Goal: Information Seeking & Learning: Get advice/opinions

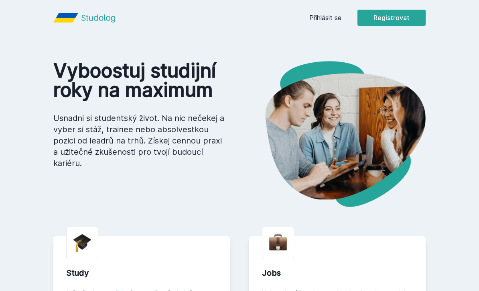
click at [327, 18] on link "Přihlásit se" at bounding box center [325, 18] width 32 height 10
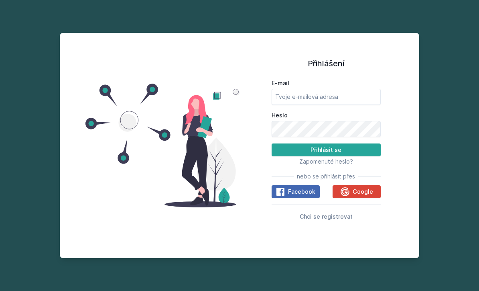
click at [362, 196] on div "Google" at bounding box center [356, 192] width 33 height 10
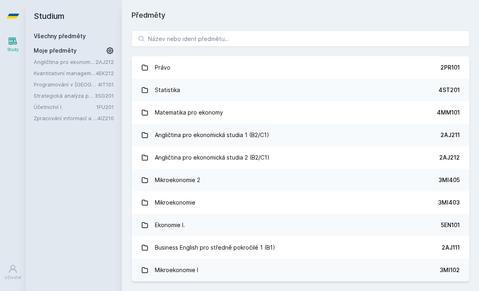
click at [73, 93] on link "Strategická analýza pro informatiky a statistiky" at bounding box center [64, 96] width 61 height 8
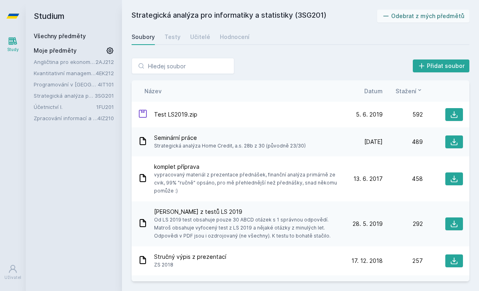
click at [173, 32] on link "Testy" at bounding box center [173, 37] width 16 height 16
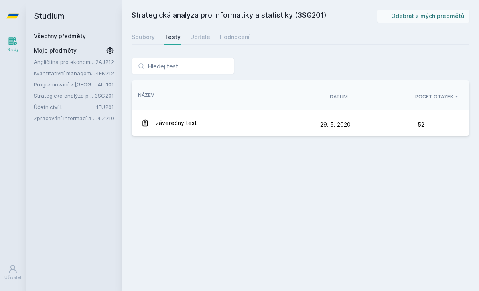
click at [190, 30] on link "Učitelé" at bounding box center [200, 37] width 20 height 16
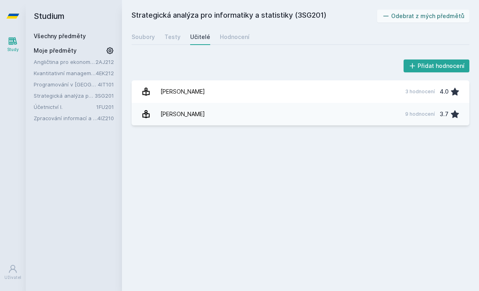
click at [225, 33] on link "Hodnocení" at bounding box center [235, 37] width 30 height 16
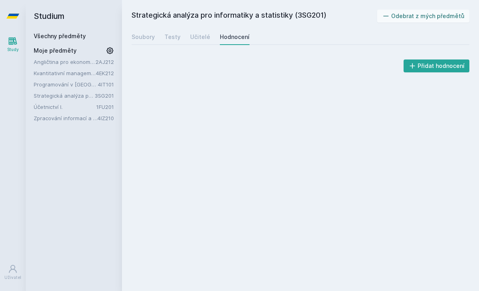
click at [149, 39] on div "Soubory" at bounding box center [143, 37] width 23 height 8
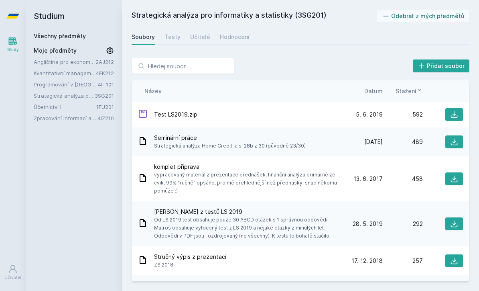
click at [226, 34] on div "Hodnocení" at bounding box center [235, 37] width 30 height 8
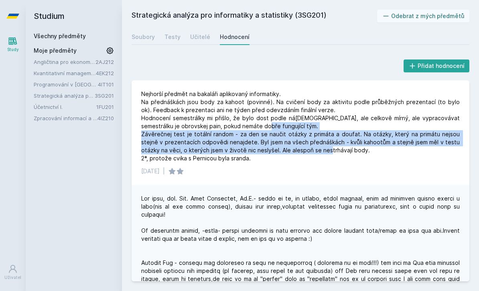
click at [416, 152] on div "Nejhorší předmět na bakaláři aplikovaný informatiky. Na přednáškách jsou body z…" at bounding box center [301, 132] width 338 height 104
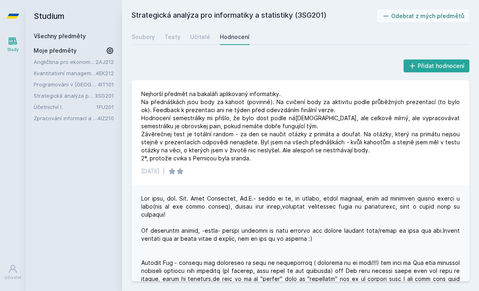
click at [198, 33] on div "Učitelé" at bounding box center [200, 37] width 20 height 8
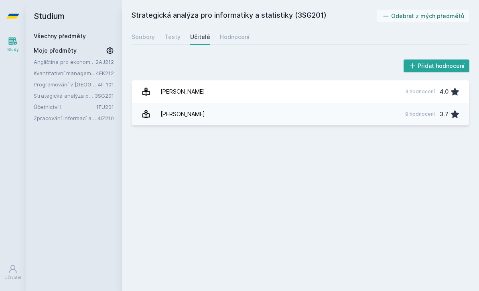
click at [447, 106] on div "3.7" at bounding box center [444, 114] width 9 height 16
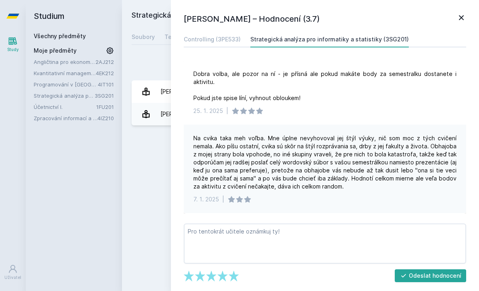
click at [463, 20] on icon at bounding box center [462, 18] width 10 height 10
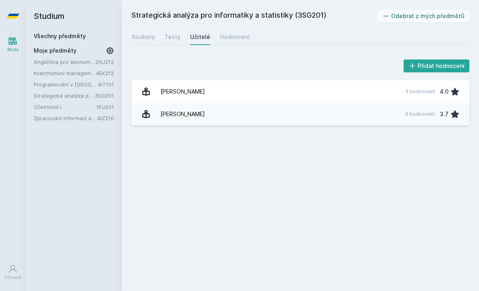
click at [454, 110] on icon at bounding box center [455, 114] width 8 height 8
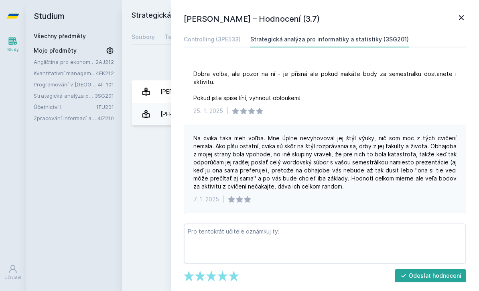
click at [464, 16] on icon at bounding box center [461, 17] width 5 height 5
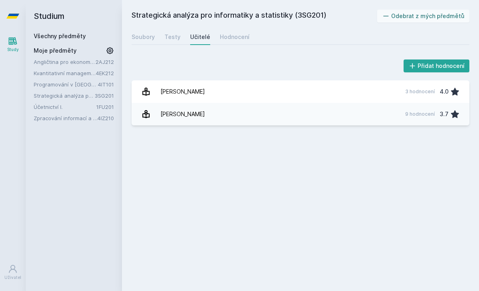
click at [238, 33] on div "Hodnocení" at bounding box center [235, 37] width 30 height 8
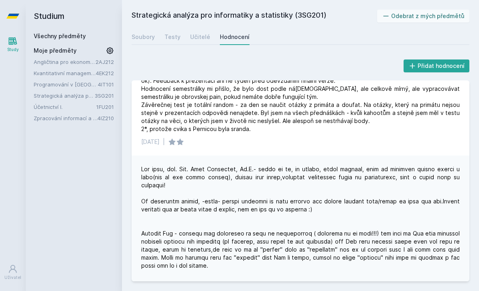
scroll to position [58, 0]
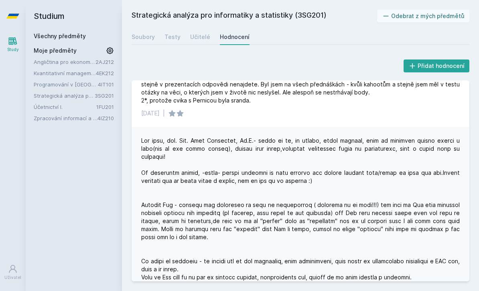
click at [216, 136] on div at bounding box center [300, 216] width 319 height 161
click at [144, 29] on link "Soubory" at bounding box center [143, 37] width 23 height 16
